Goal: Task Accomplishment & Management: Manage account settings

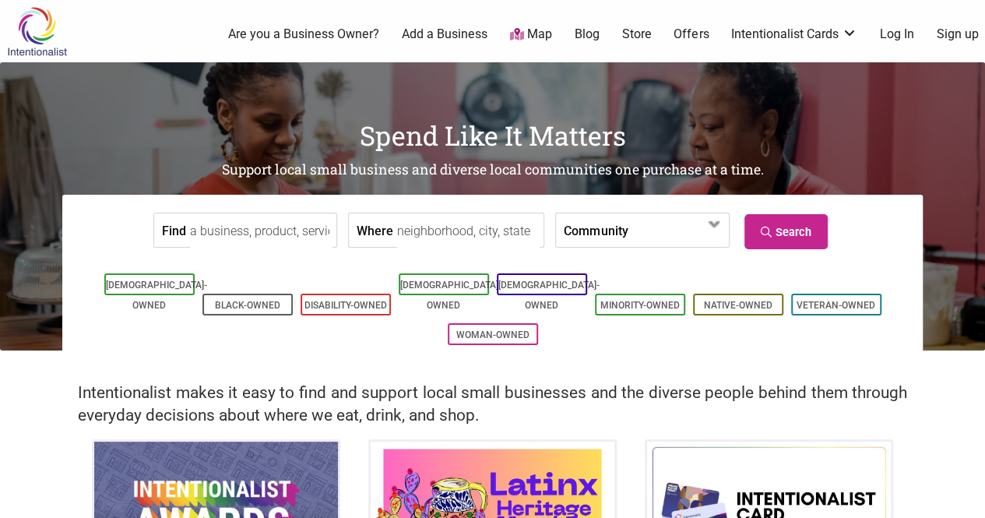
click at [892, 30] on link "Log In" at bounding box center [897, 34] width 34 height 17
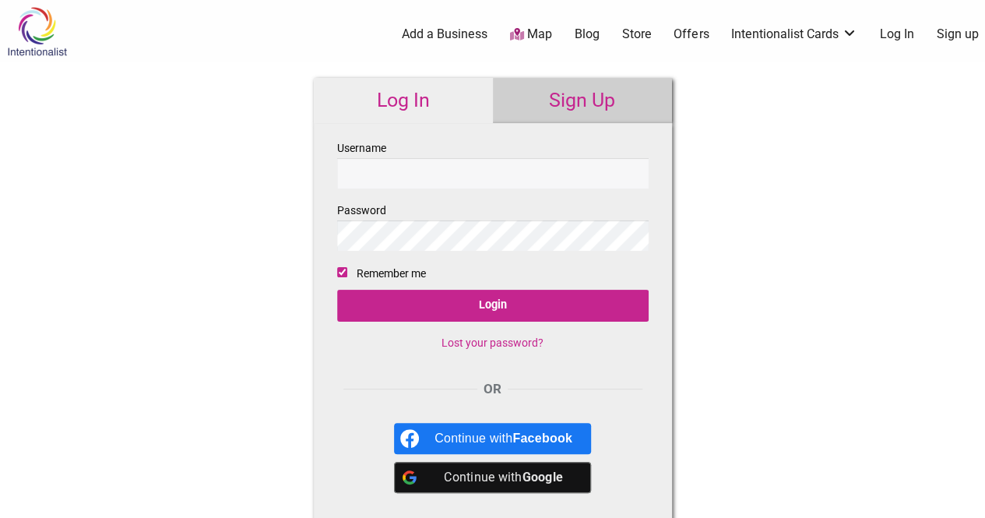
click at [503, 482] on div "Continue with Google" at bounding box center [503, 477] width 138 height 31
click at [559, 480] on b "Google" at bounding box center [542, 477] width 41 height 15
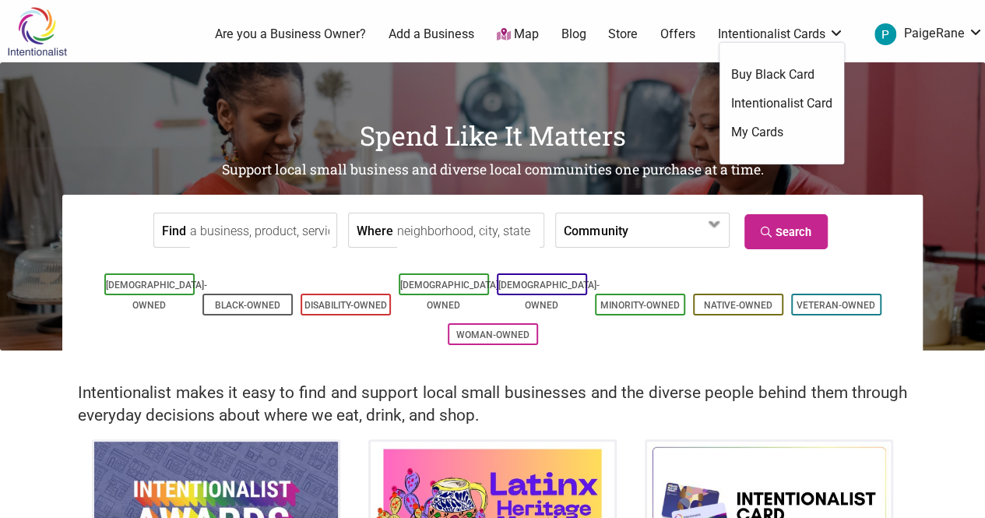
click at [757, 128] on link "My Cards" at bounding box center [781, 132] width 101 height 17
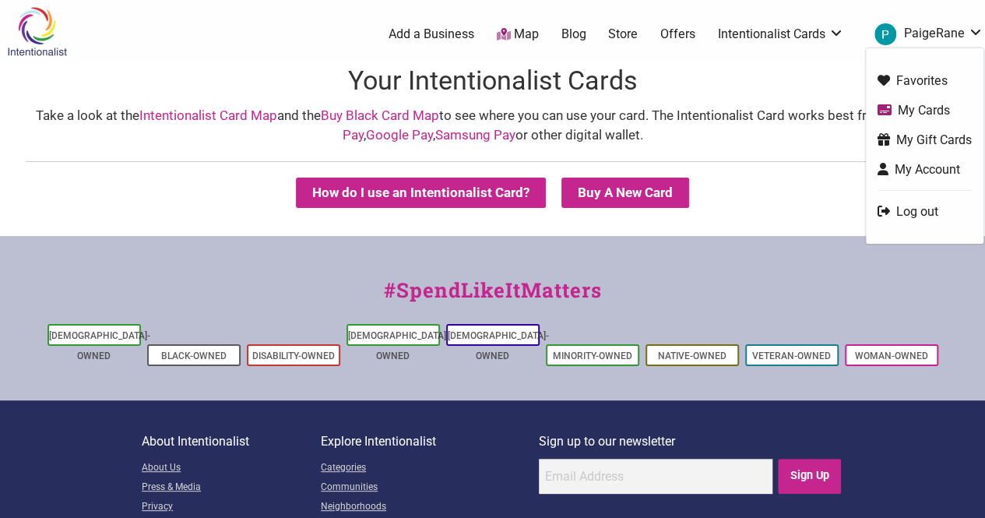
click at [909, 112] on link "My Cards" at bounding box center [925, 110] width 94 height 18
click at [923, 44] on link "PaigeRane" at bounding box center [925, 34] width 117 height 28
click at [916, 203] on link "Log out" at bounding box center [925, 211] width 94 height 18
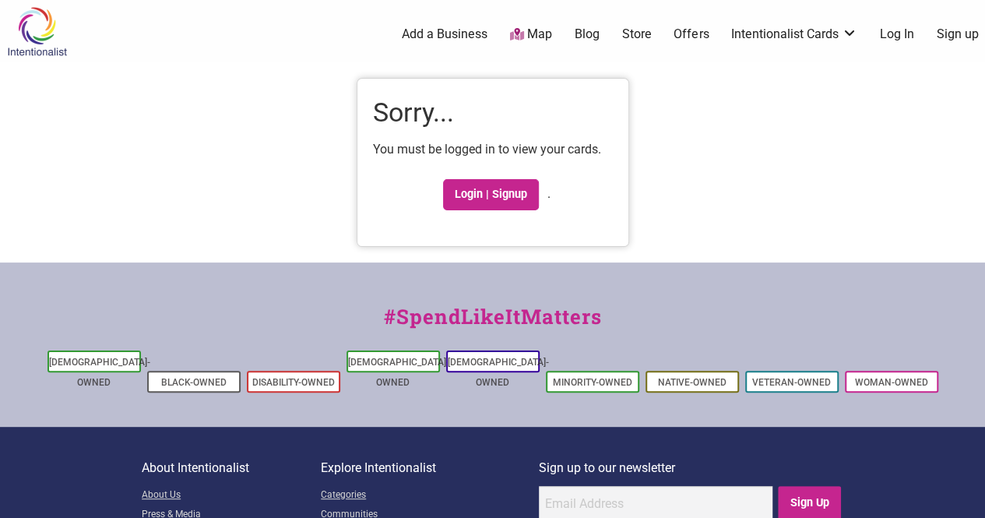
click at [899, 34] on link "Log In" at bounding box center [897, 34] width 34 height 17
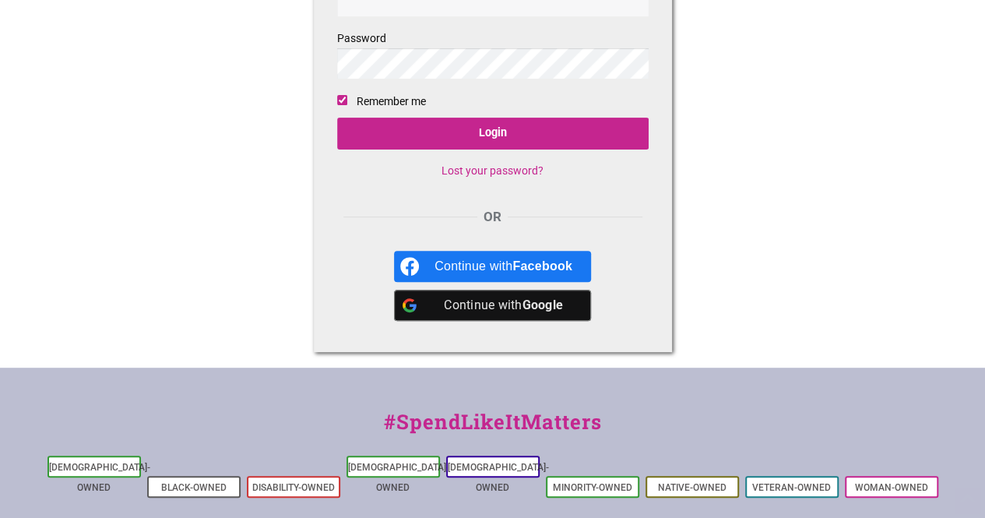
scroll to position [173, 0]
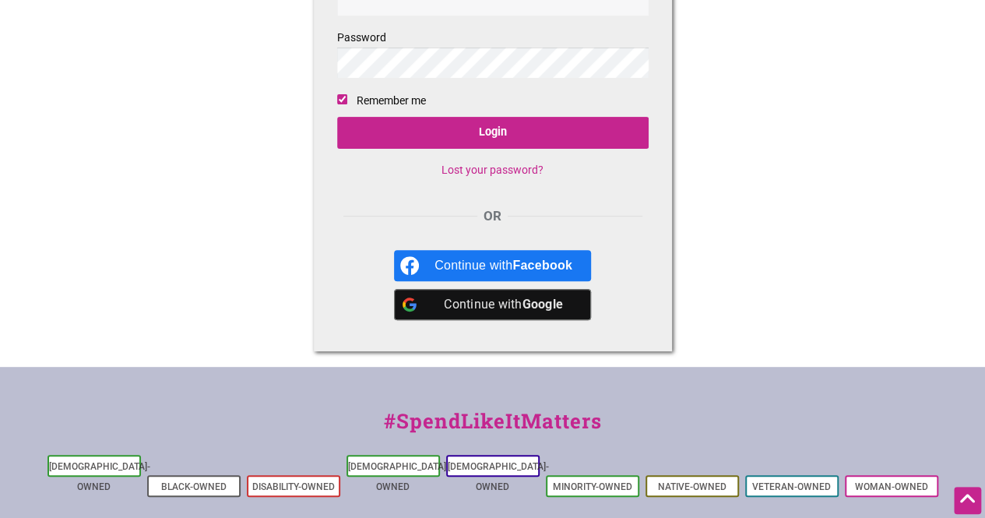
click at [484, 308] on div "Continue with Google" at bounding box center [503, 304] width 138 height 31
